Goal: Information Seeking & Learning: Learn about a topic

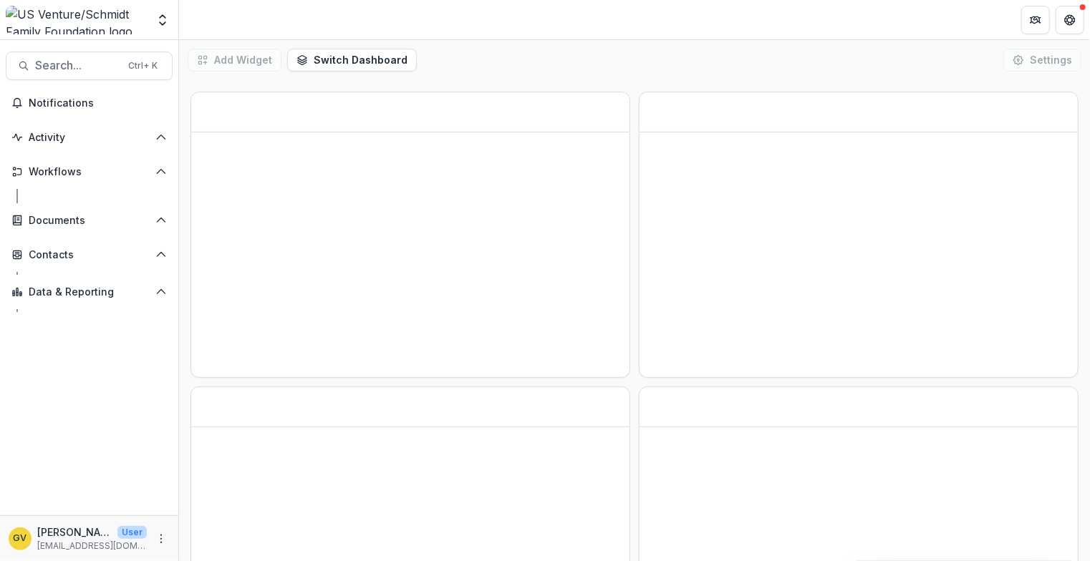
click at [53, 25] on img at bounding box center [76, 20] width 141 height 29
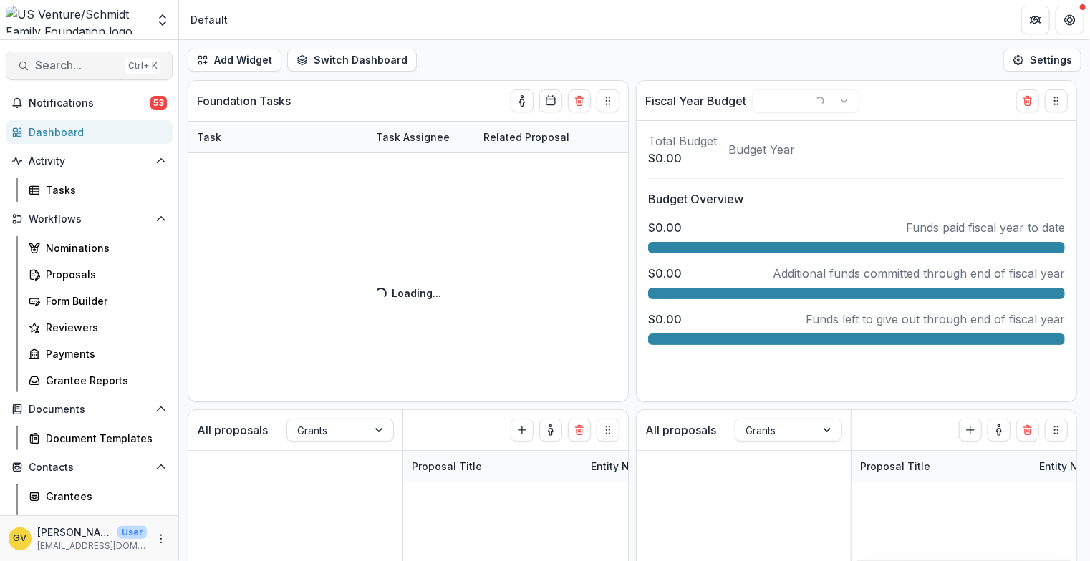
click at [50, 70] on span "Search..." at bounding box center [77, 66] width 85 height 14
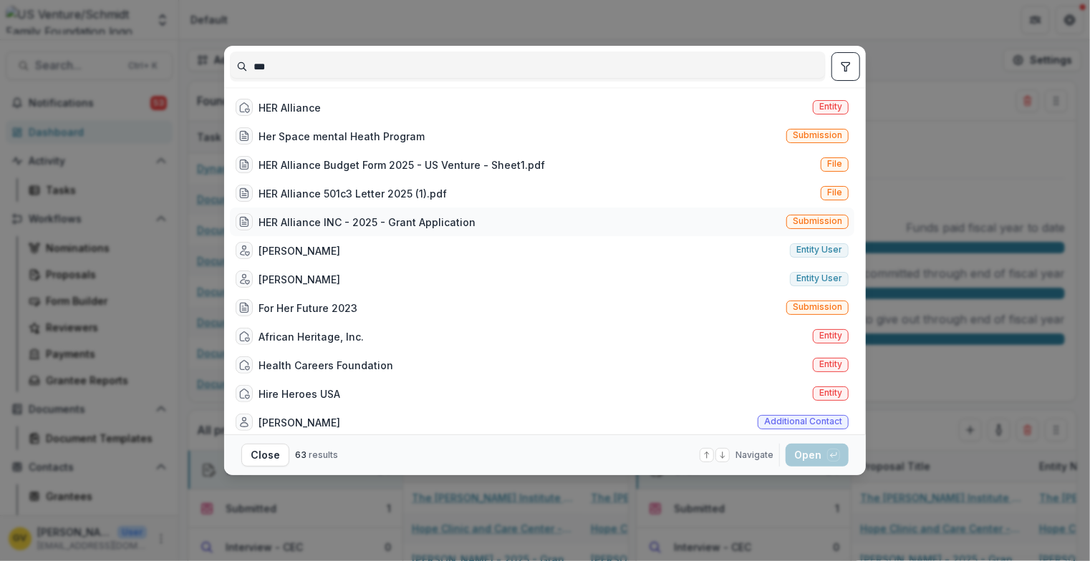
type input "***"
click at [304, 226] on div "HER Alliance INC - 2025 - Grant Application" at bounding box center [367, 222] width 217 height 15
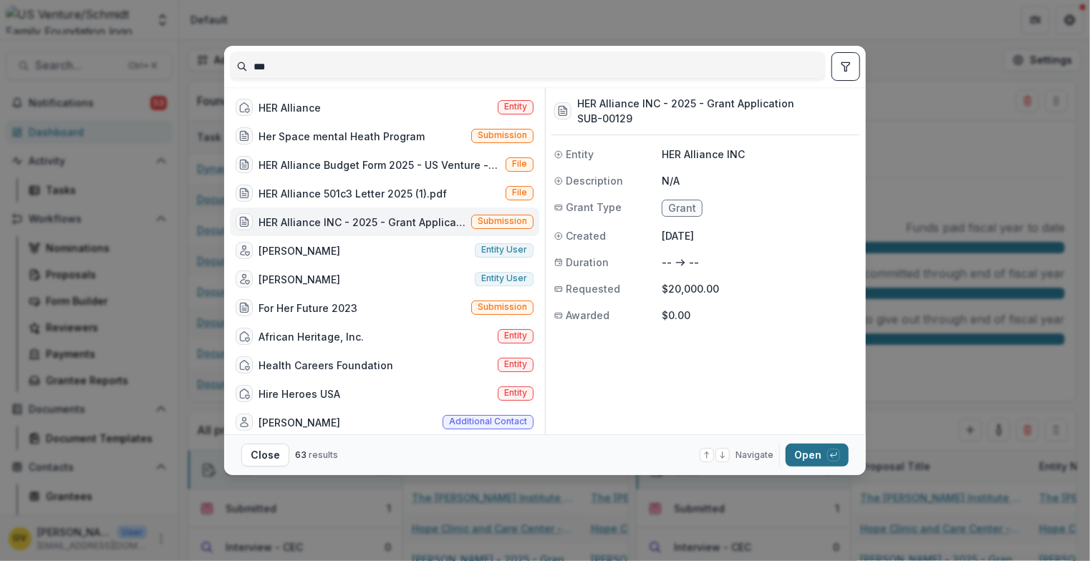
click at [810, 450] on button "Open with enter key" at bounding box center [817, 455] width 63 height 23
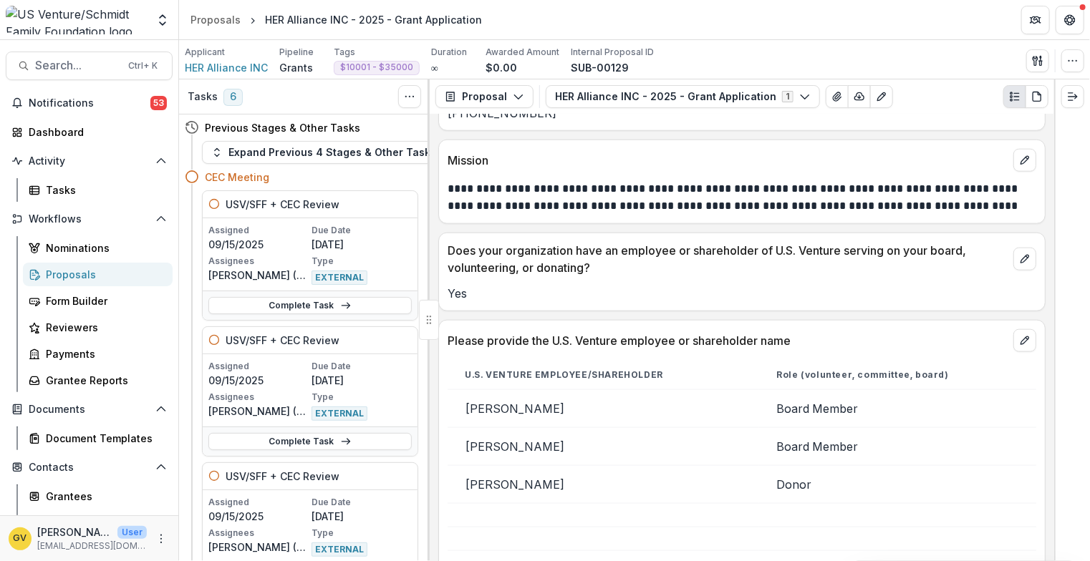
scroll to position [841, 0]
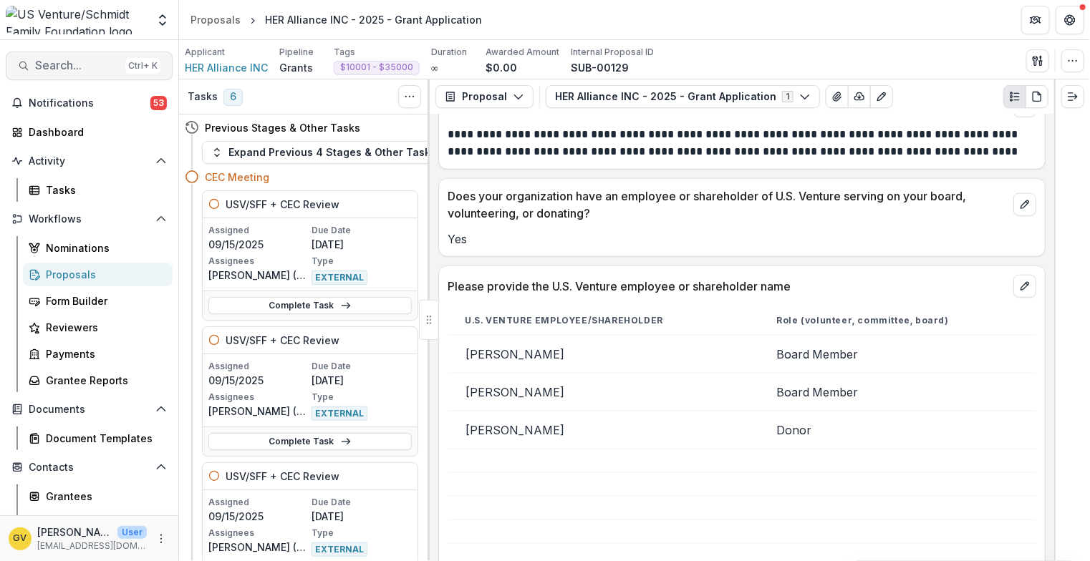
click at [76, 62] on span "Search..." at bounding box center [77, 66] width 85 height 14
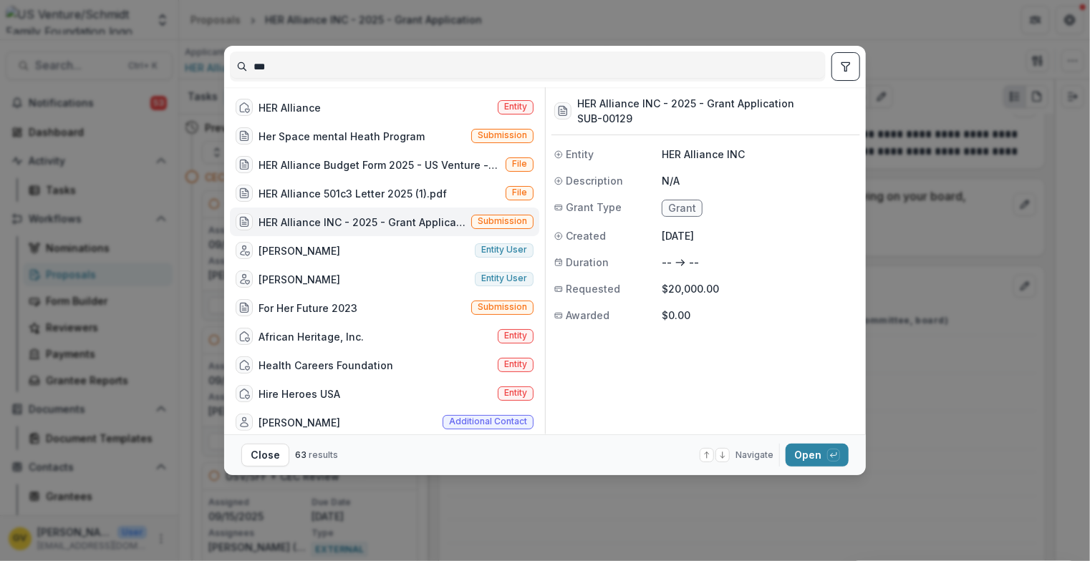
drag, startPoint x: 278, startPoint y: 58, endPoint x: 211, endPoint y: 57, distance: 66.6
click at [211, 57] on div "*** HER Alliance Entity Her Space mental Heath Program Submission HER Alliance …" at bounding box center [545, 280] width 1090 height 561
type input "*********"
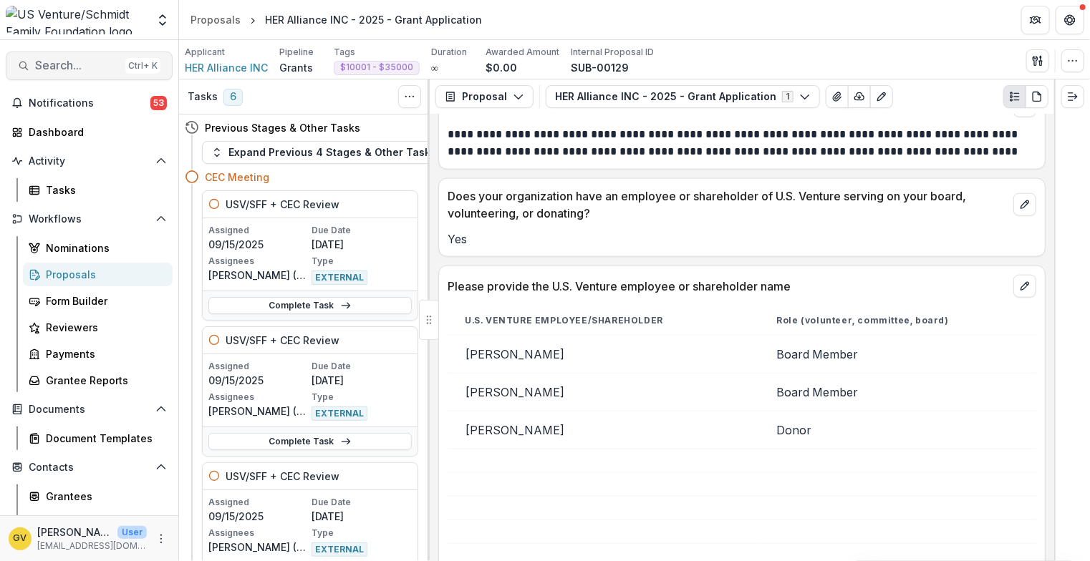
click at [108, 63] on span "Search..." at bounding box center [77, 66] width 85 height 14
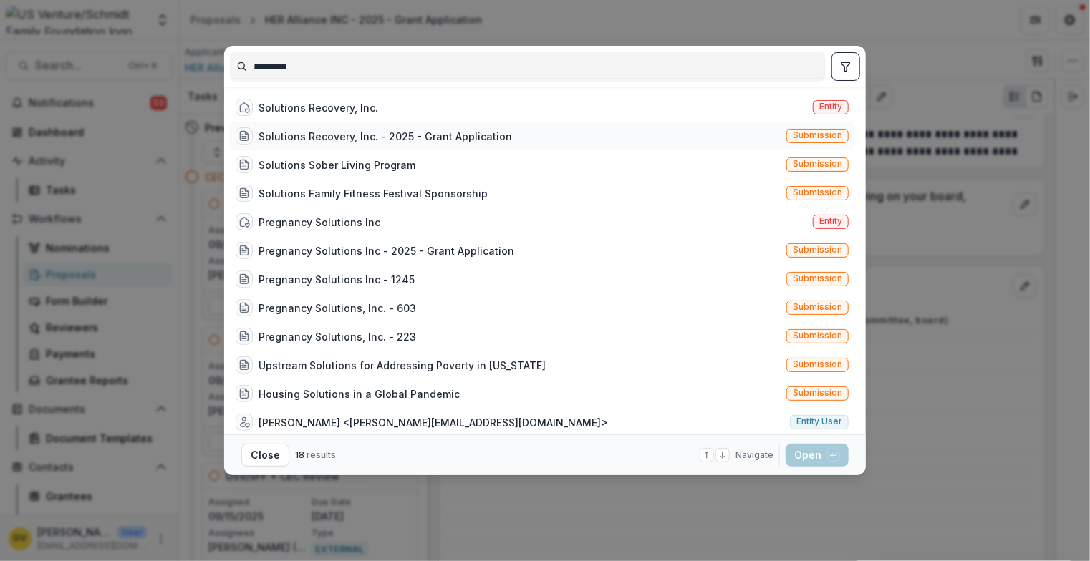
click at [291, 137] on div "Solutions Recovery, Inc. - 2025 - Grant Application" at bounding box center [386, 136] width 254 height 15
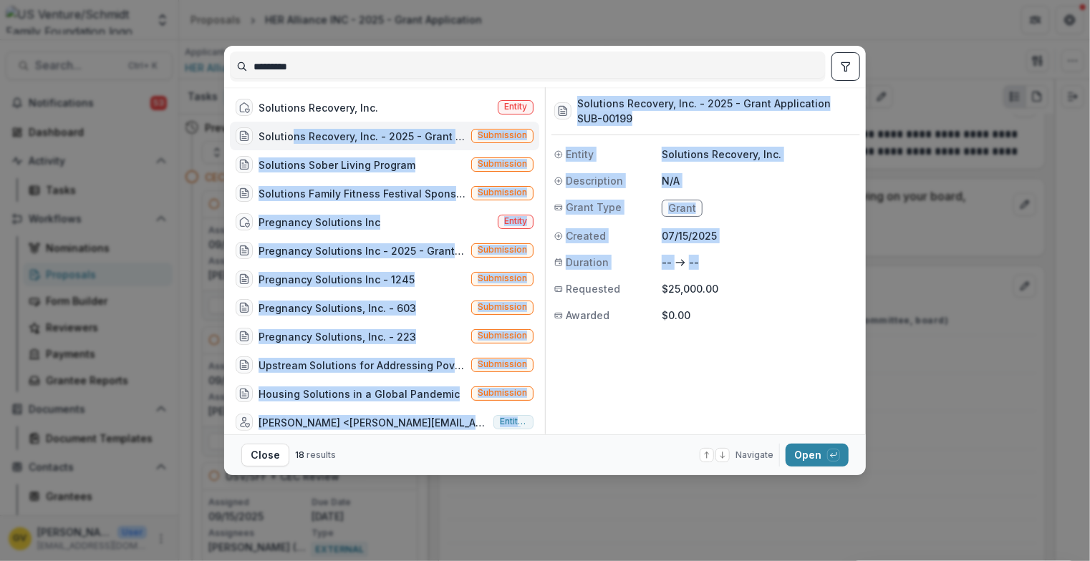
drag, startPoint x: 291, startPoint y: 137, endPoint x: 866, endPoint y: 337, distance: 608.8
click at [866, 337] on div "********* Solutions Recovery, Inc. Entity Solutions Recovery, Inc. - 2025 - Gra…" at bounding box center [545, 280] width 1090 height 561
click at [802, 457] on button "Open with enter key" at bounding box center [817, 455] width 63 height 23
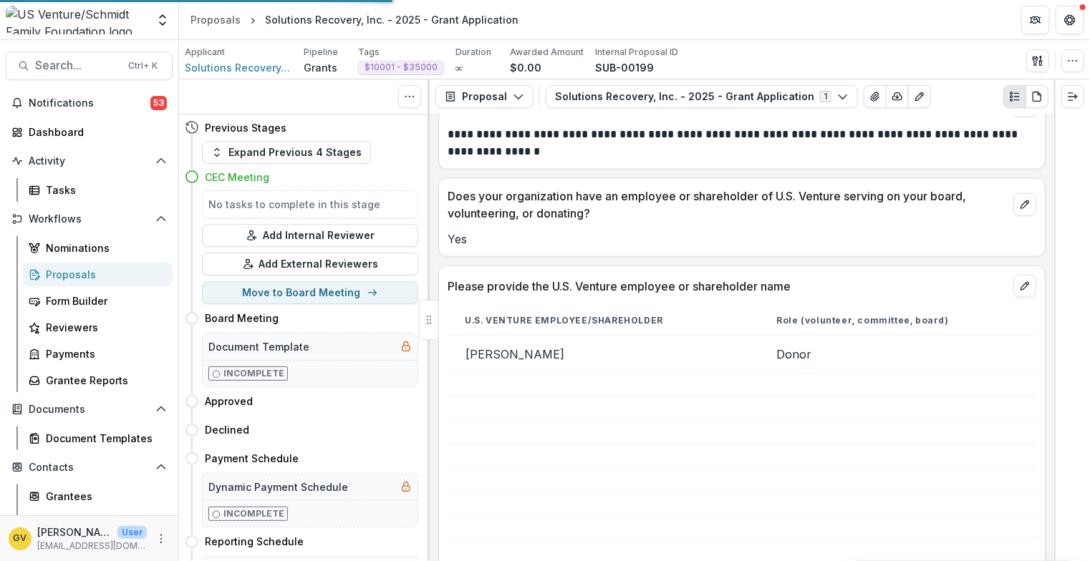
scroll to position [893, 0]
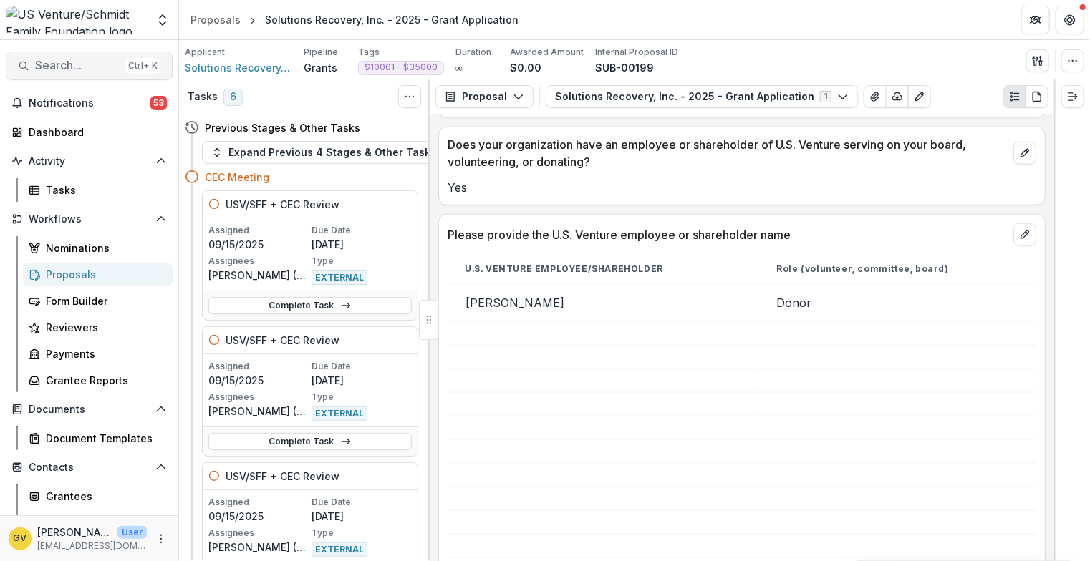
click at [66, 68] on span "Search..." at bounding box center [77, 66] width 85 height 14
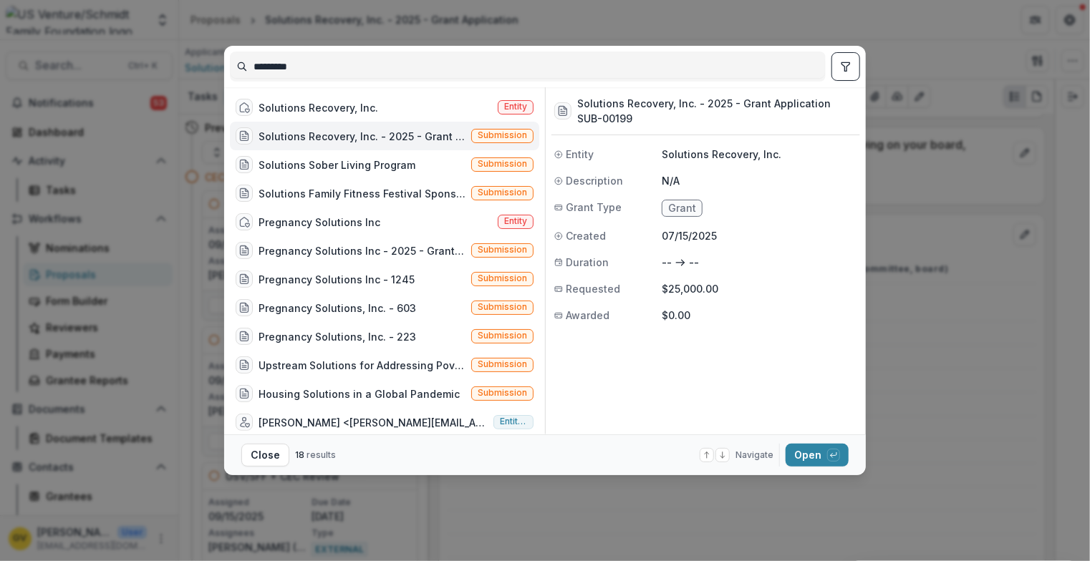
drag, startPoint x: 313, startPoint y: 60, endPoint x: 166, endPoint y: 59, distance: 146.8
click at [166, 59] on div "********* Solutions Recovery, Inc. Entity Solutions Recovery, Inc. - 2025 - Gra…" at bounding box center [545, 280] width 1090 height 561
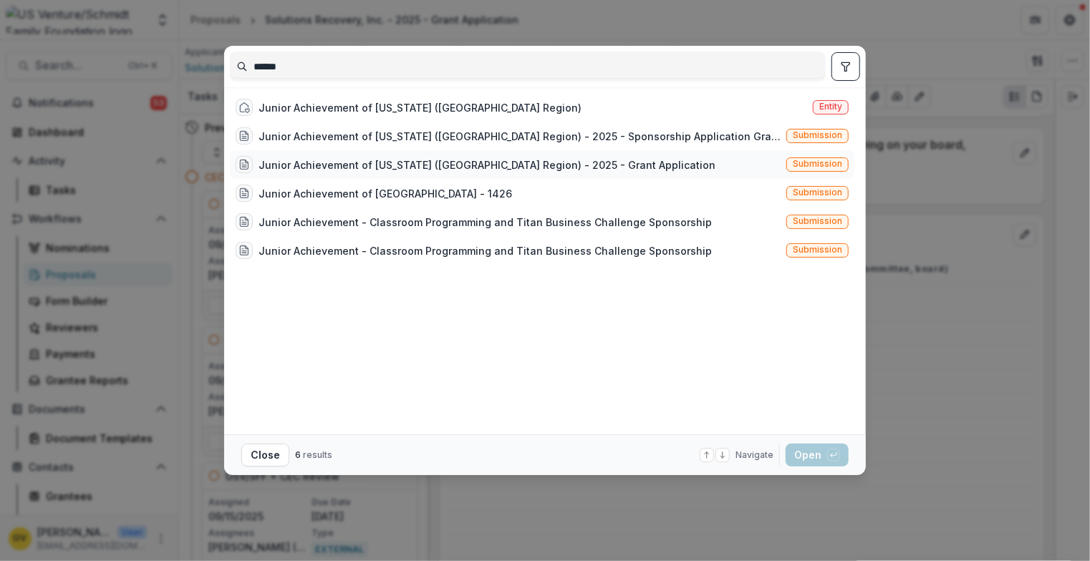
type input "******"
click at [381, 164] on div "Junior Achievement of [US_STATE] ([GEOGRAPHIC_DATA] Region) - 2025 - Grant Appl…" at bounding box center [487, 165] width 457 height 15
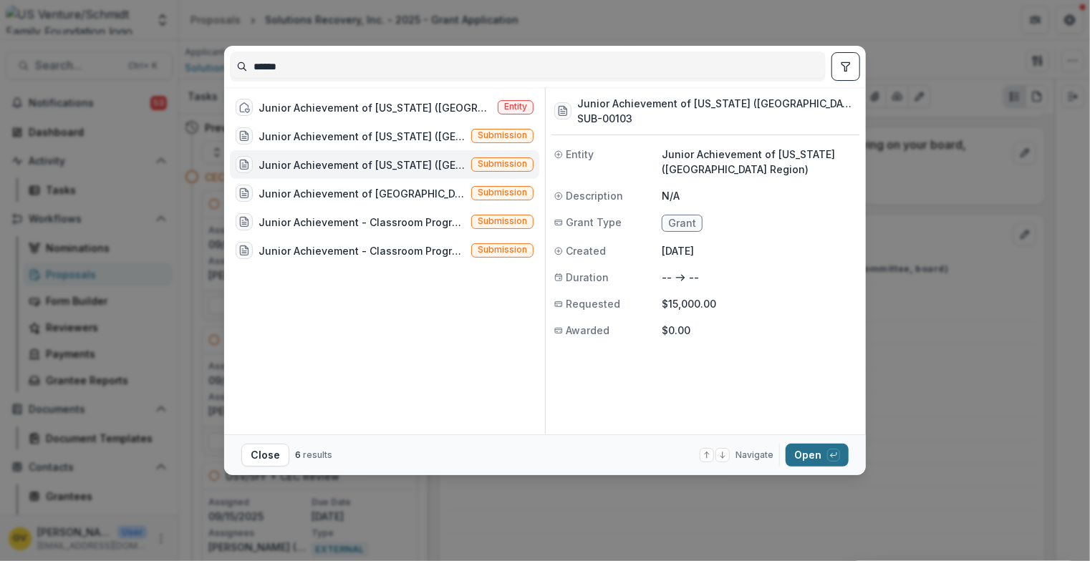
click at [808, 454] on button "Open with enter key" at bounding box center [817, 455] width 63 height 23
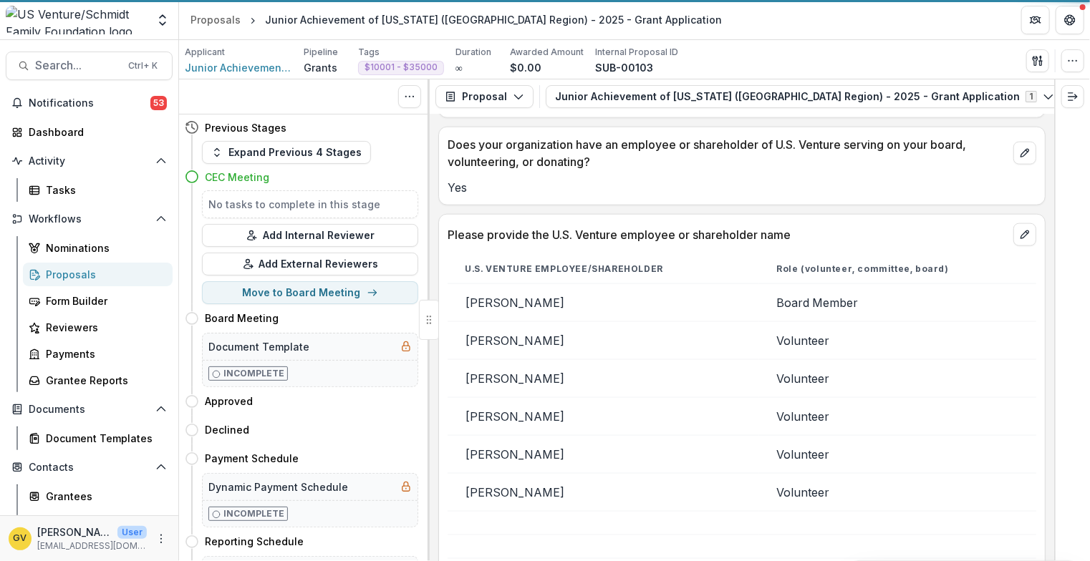
scroll to position [945, 0]
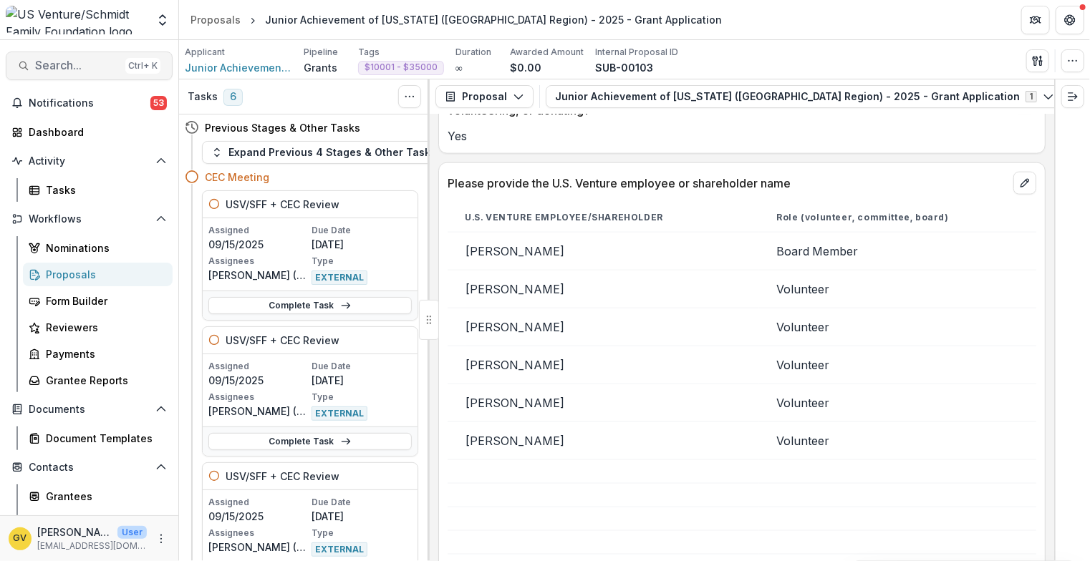
click at [99, 70] on span "Search..." at bounding box center [77, 66] width 85 height 14
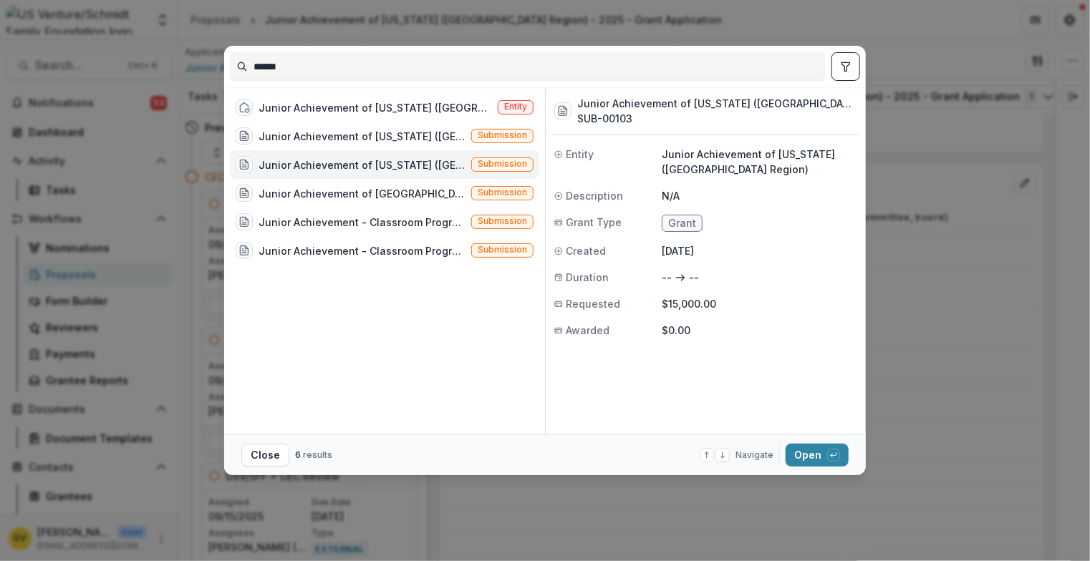
drag, startPoint x: 298, startPoint y: 70, endPoint x: 214, endPoint y: 52, distance: 85.8
click at [214, 52] on div "****** Junior Achievement of [US_STATE] ([GEOGRAPHIC_DATA] Region) Entity Junio…" at bounding box center [545, 280] width 1090 height 561
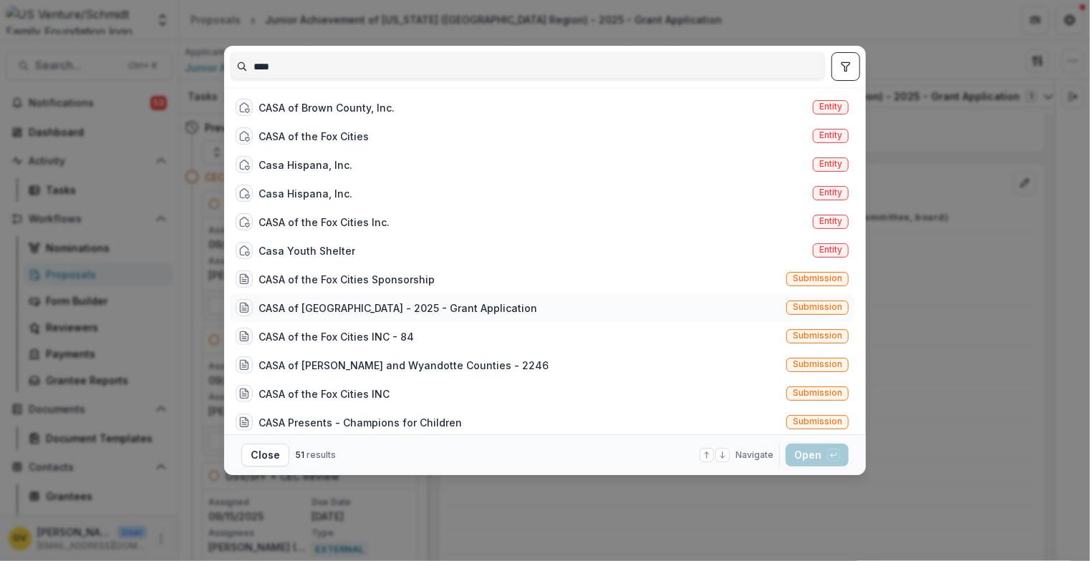
type input "****"
click at [323, 304] on div "CASA of [GEOGRAPHIC_DATA] - 2025 - Grant Application" at bounding box center [398, 308] width 279 height 15
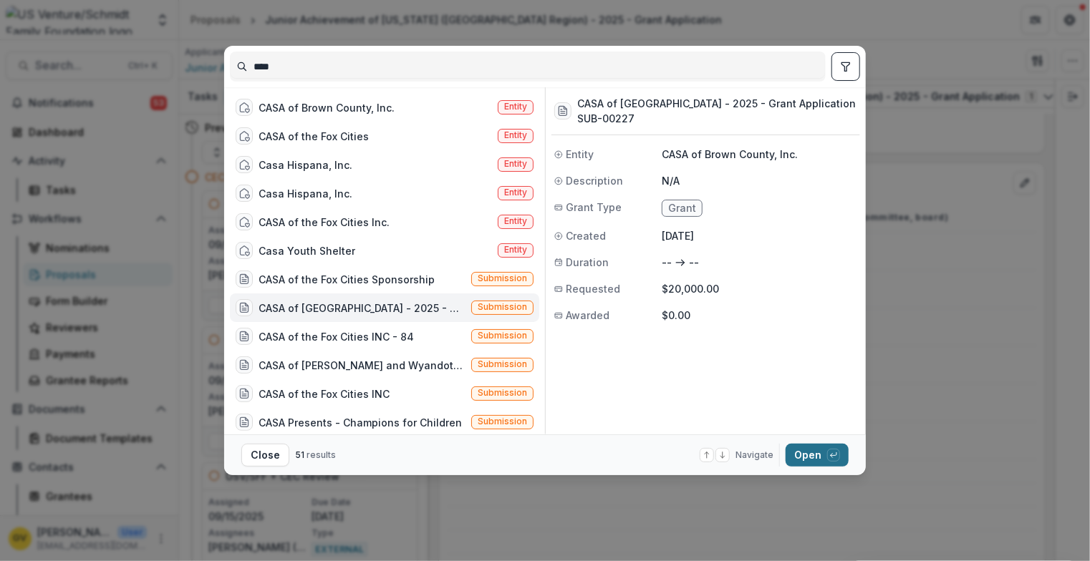
click at [813, 455] on button "Open with enter key" at bounding box center [817, 455] width 63 height 23
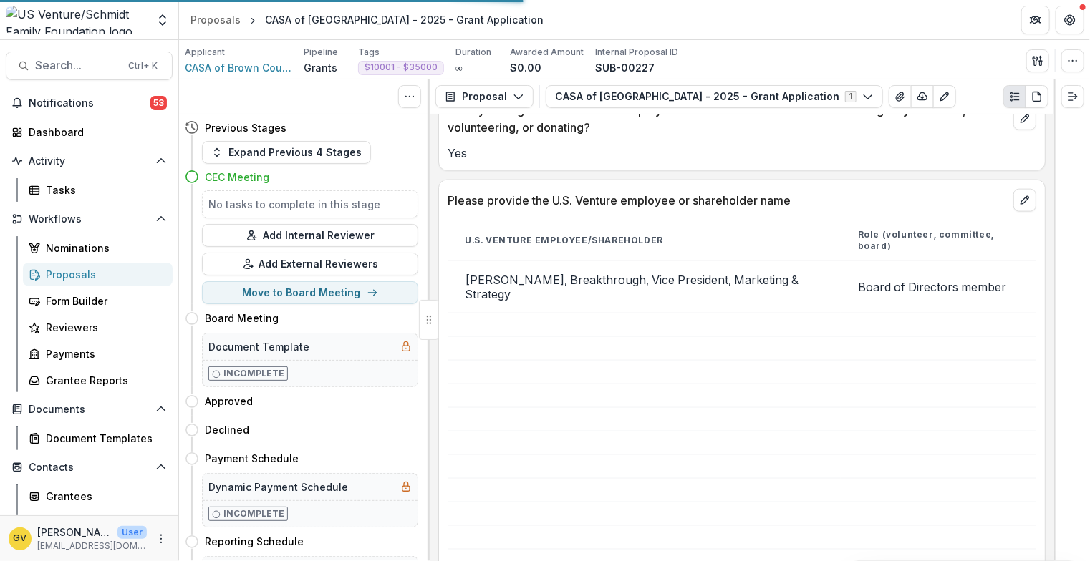
scroll to position [1013, 0]
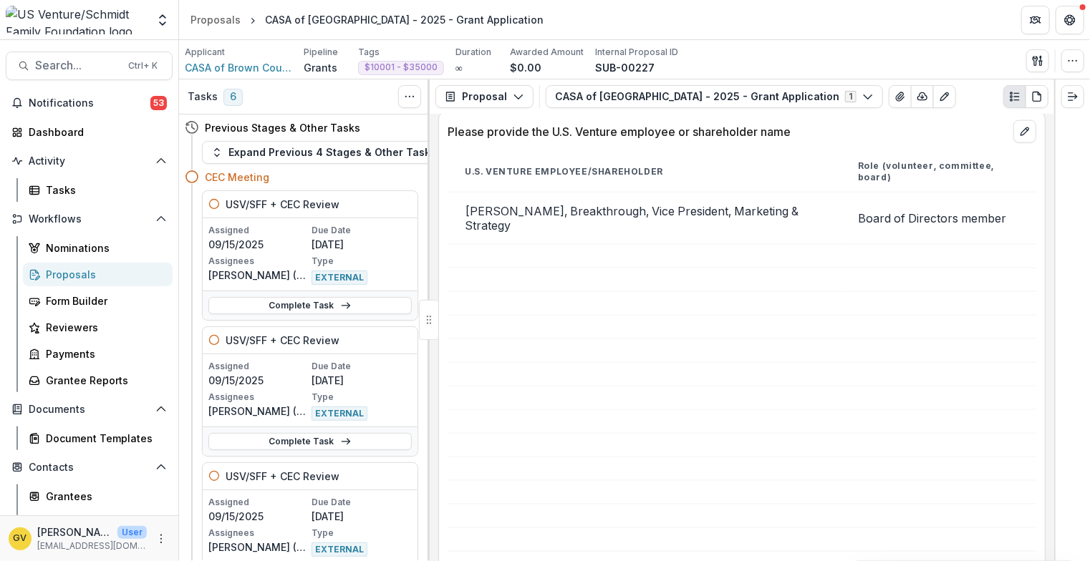
click at [88, 269] on div "Proposals" at bounding box center [103, 274] width 115 height 15
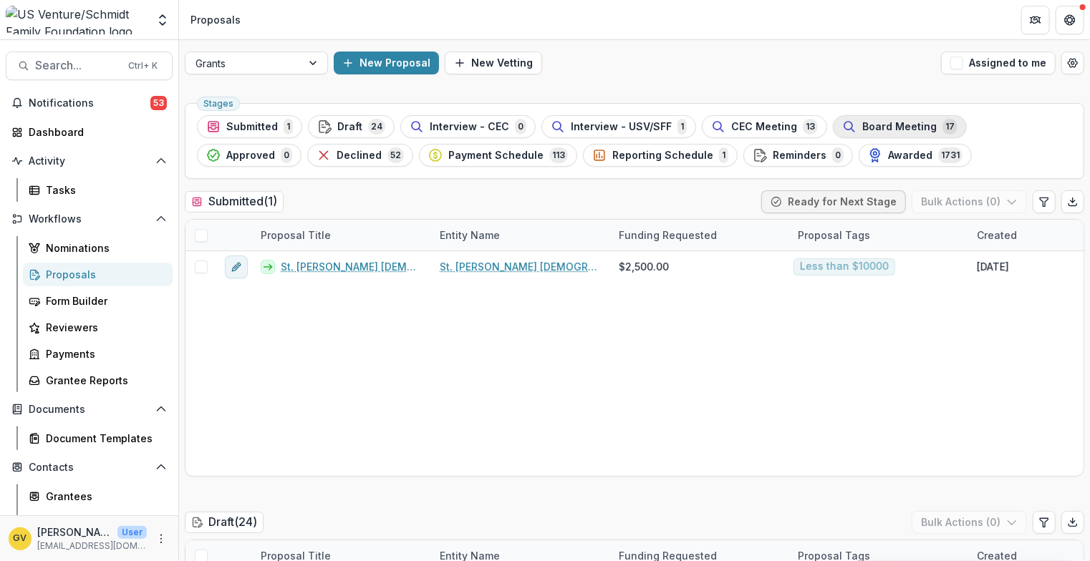
click at [877, 119] on div "Board Meeting 17" at bounding box center [899, 127] width 115 height 16
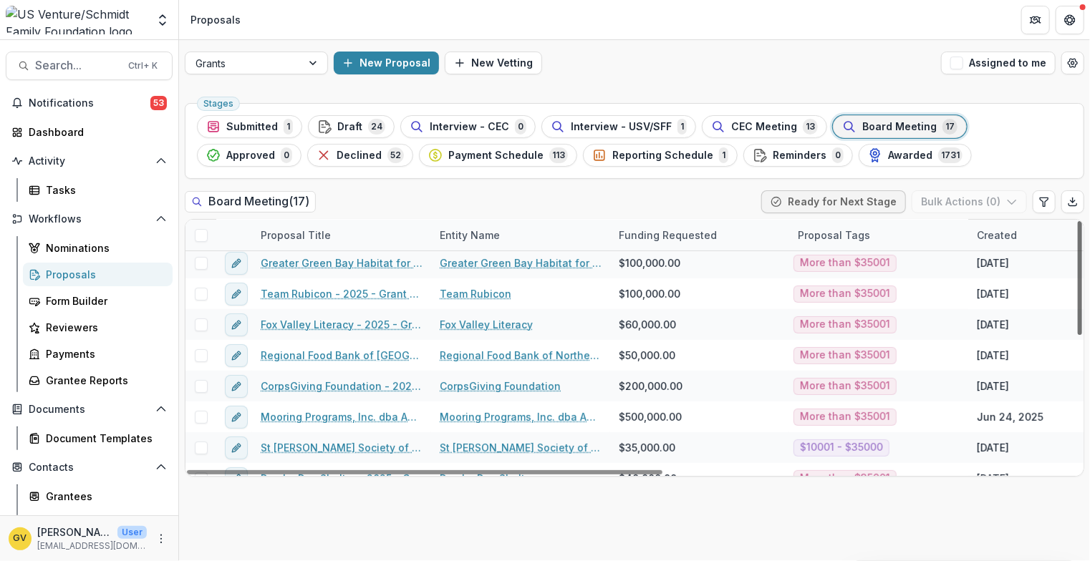
scroll to position [155, 0]
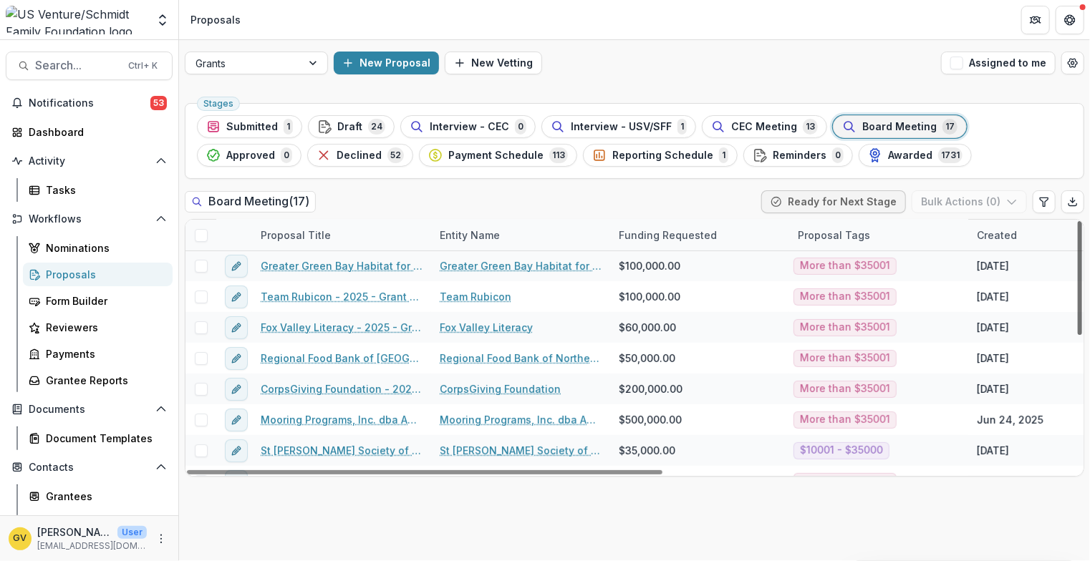
drag, startPoint x: 1079, startPoint y: 271, endPoint x: 1086, endPoint y: 340, distance: 69.1
click at [1082, 335] on div at bounding box center [1080, 278] width 4 height 114
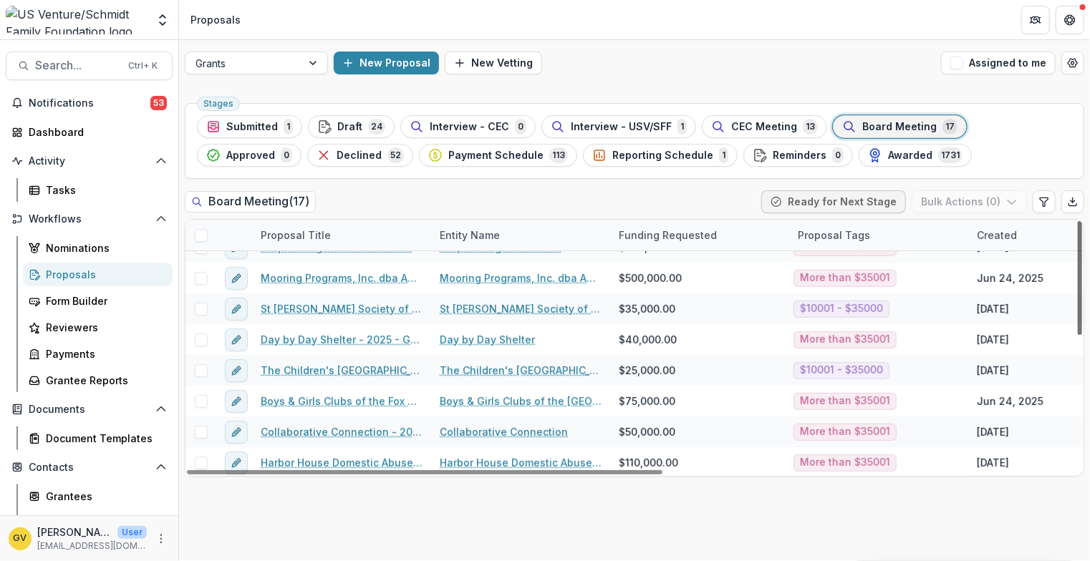
scroll to position [298, 0]
drag, startPoint x: 1080, startPoint y: 339, endPoint x: 1084, endPoint y: 421, distance: 81.7
click at [1082, 335] on div at bounding box center [1080, 278] width 4 height 114
drag, startPoint x: 1083, startPoint y: 426, endPoint x: 1083, endPoint y: 478, distance: 51.6
click at [1082, 335] on div at bounding box center [1080, 278] width 4 height 114
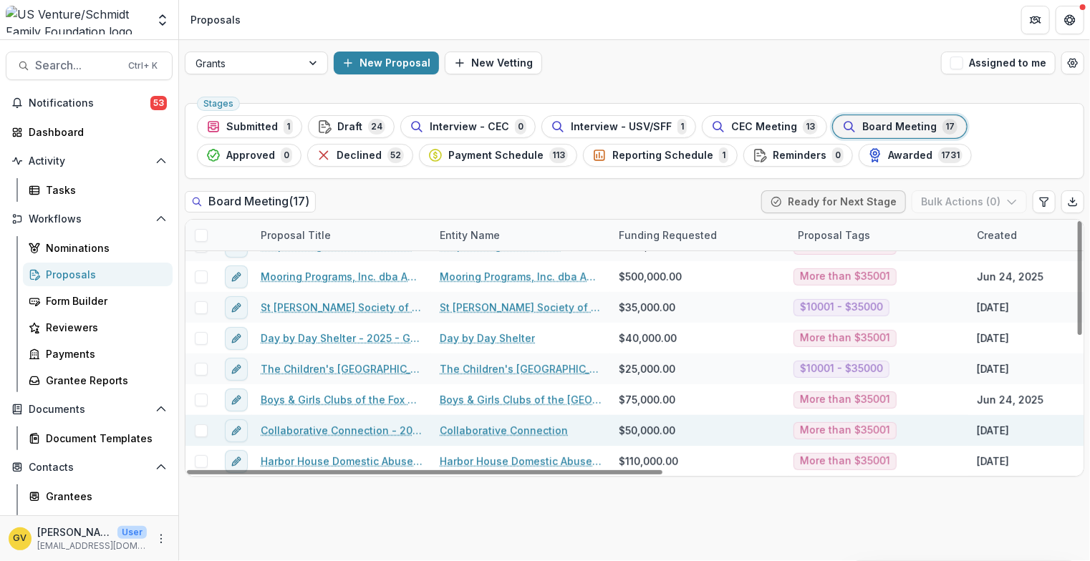
click at [349, 433] on link "Collaborative Connection - 2025 - Grant Application" at bounding box center [342, 430] width 162 height 15
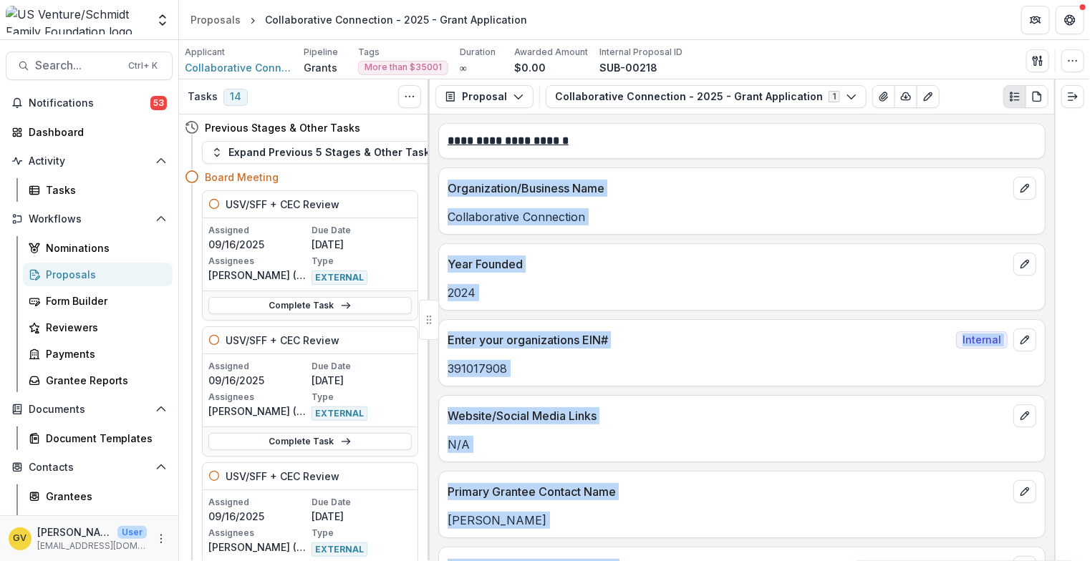
drag, startPoint x: 1050, startPoint y: 130, endPoint x: 1063, endPoint y: 165, distance: 38.1
click at [1063, 167] on div "Tasks 14 Show Cancelled Tasks Previous Stages & Other Tasks Expand Previous 5 S…" at bounding box center [634, 320] width 911 height 482
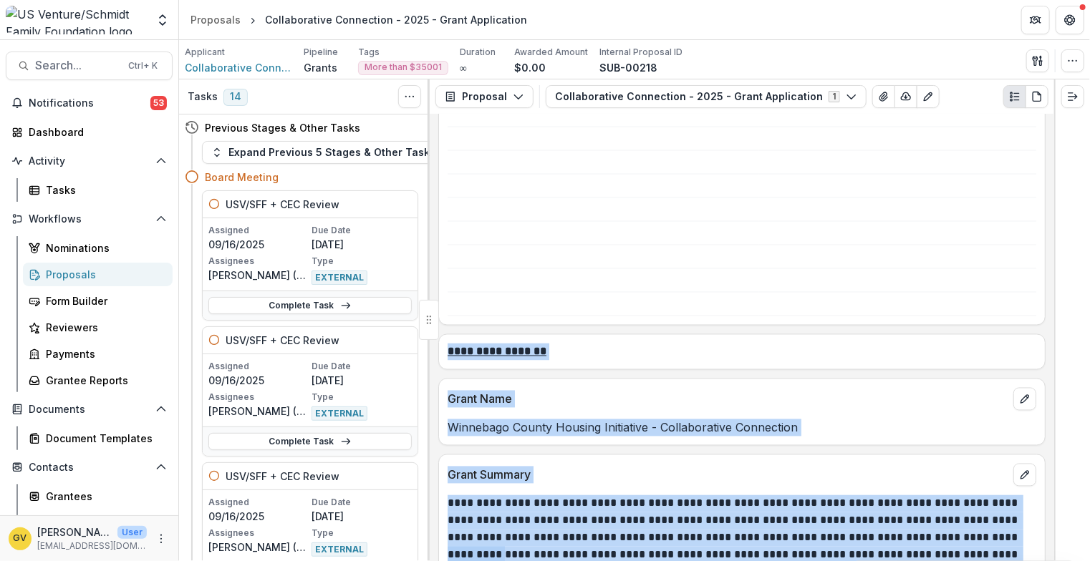
scroll to position [1433, 0]
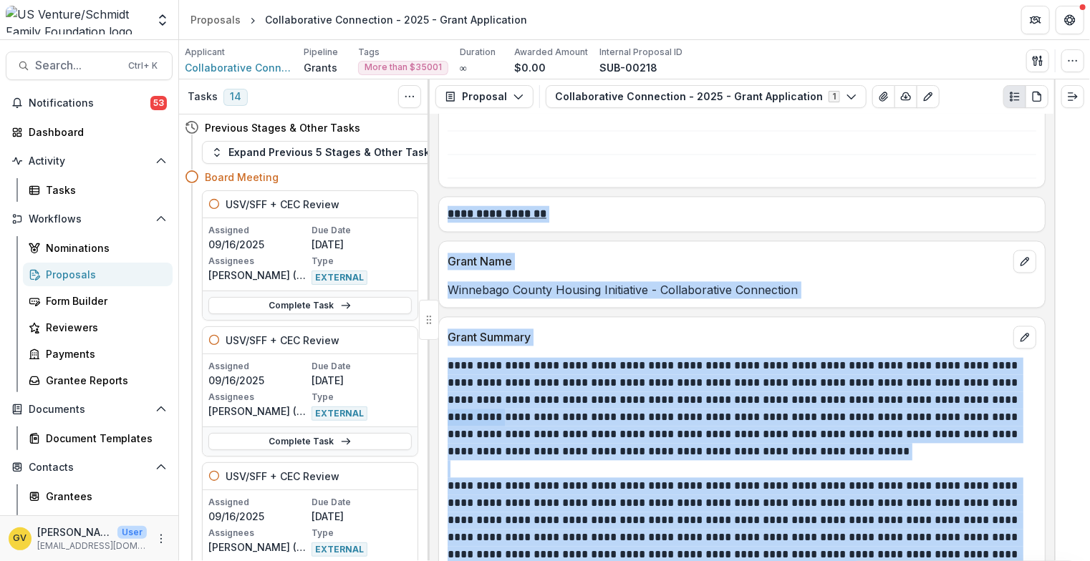
click at [938, 242] on div "Grant Name" at bounding box center [742, 258] width 606 height 32
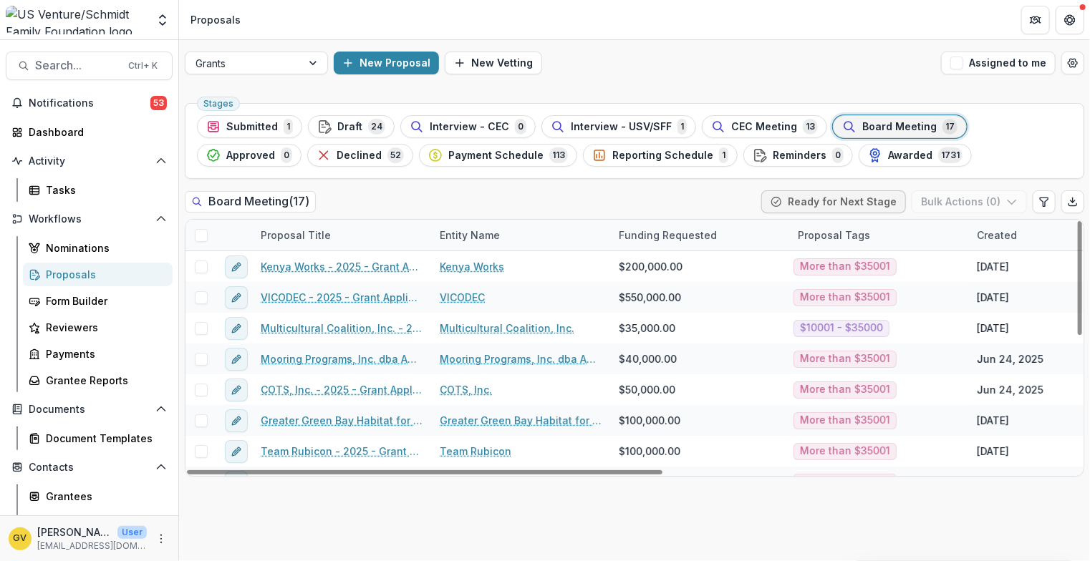
drag, startPoint x: 1078, startPoint y: 286, endPoint x: 1071, endPoint y: 165, distance: 120.5
click at [1078, 221] on div at bounding box center [1080, 278] width 4 height 114
